Goal: Task Accomplishment & Management: Manage account settings

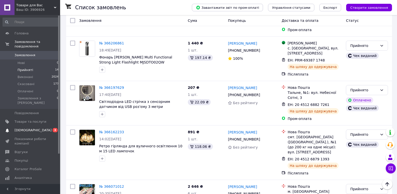
scroll to position [150, 0]
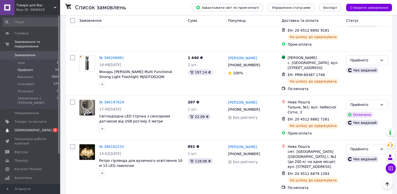
click at [40, 128] on span "[DEMOGRAPHIC_DATA]" at bounding box center [31, 130] width 32 height 5
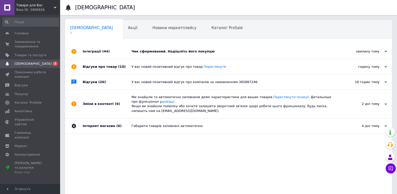
click at [153, 46] on div "Чек сформований. Надішліть його покупцю" at bounding box center [235, 51] width 206 height 15
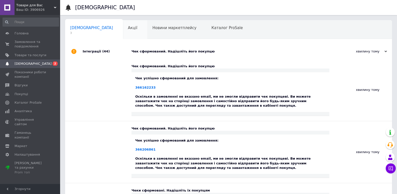
click at [123, 32] on div "Акції 0" at bounding box center [135, 29] width 25 height 19
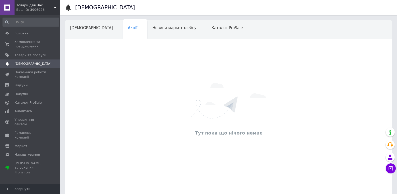
click at [31, 20] on input at bounding box center [31, 22] width 57 height 9
click at [30, 35] on span "Головна" at bounding box center [31, 33] width 32 height 5
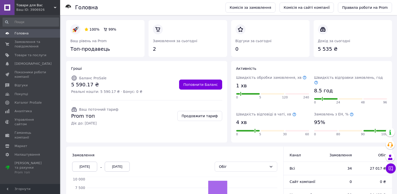
click at [23, 32] on span "Головна" at bounding box center [22, 33] width 14 height 5
click at [27, 40] on span "Замовлення та повідомлення" at bounding box center [31, 44] width 32 height 9
